Goal: Task Accomplishment & Management: Use online tool/utility

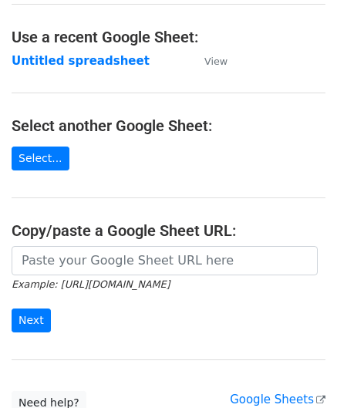
scroll to position [77, 0]
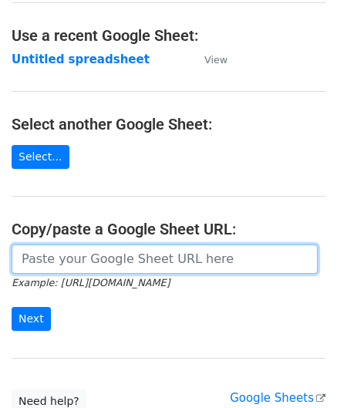
click at [88, 259] on input "url" at bounding box center [165, 259] width 306 height 29
paste input "[URL][DOMAIN_NAME]"
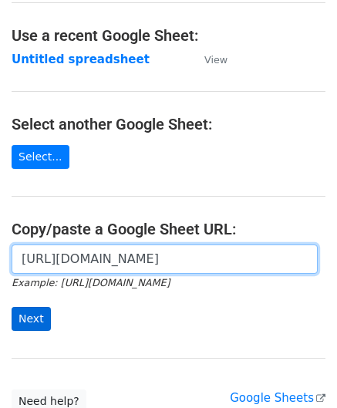
type input "[URL][DOMAIN_NAME]"
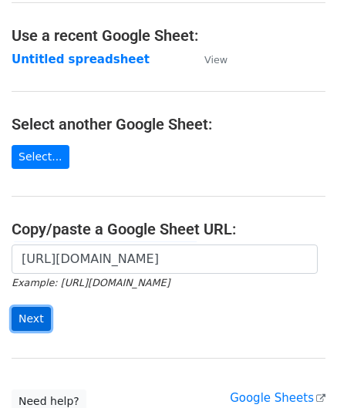
click at [30, 315] on input "Next" at bounding box center [31, 319] width 39 height 24
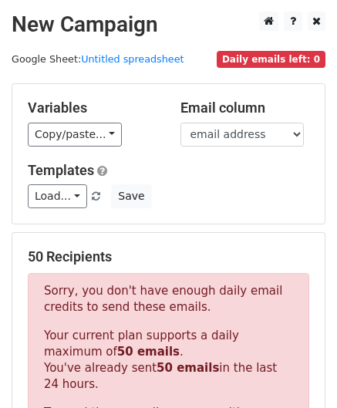
scroll to position [521, 0]
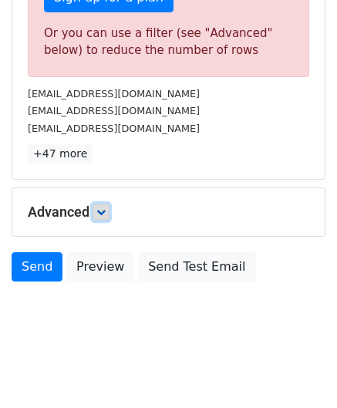
click at [105, 211] on icon at bounding box center [101, 212] width 9 height 9
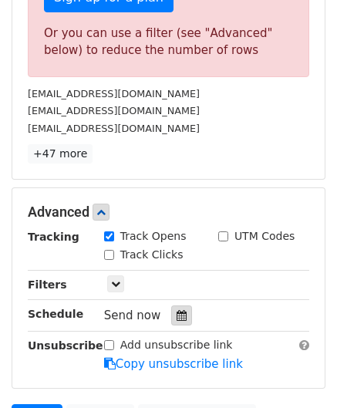
click at [177, 313] on icon at bounding box center [182, 315] width 10 height 11
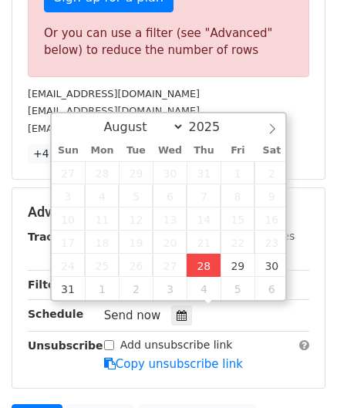
type input "2025-08-28 12:00"
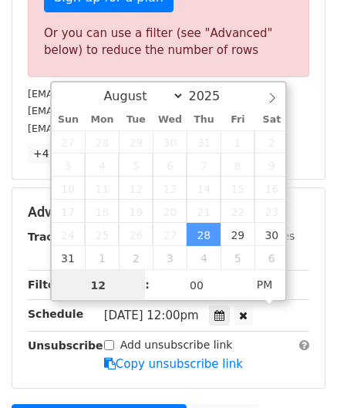
paste input "8"
type input "8"
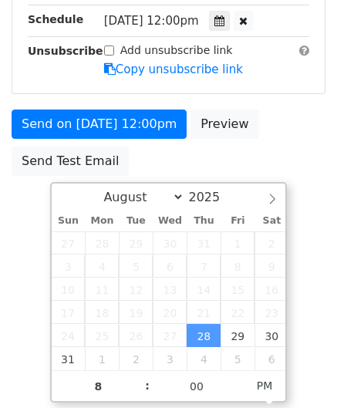
type input "2025-08-28 20:00"
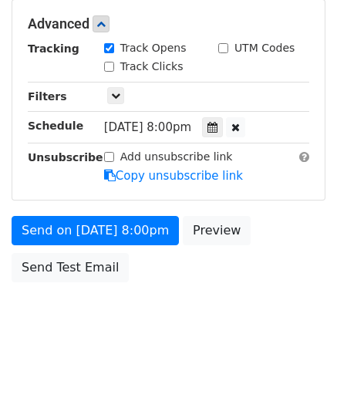
scroll to position [708, 0]
